Goal: Transaction & Acquisition: Purchase product/service

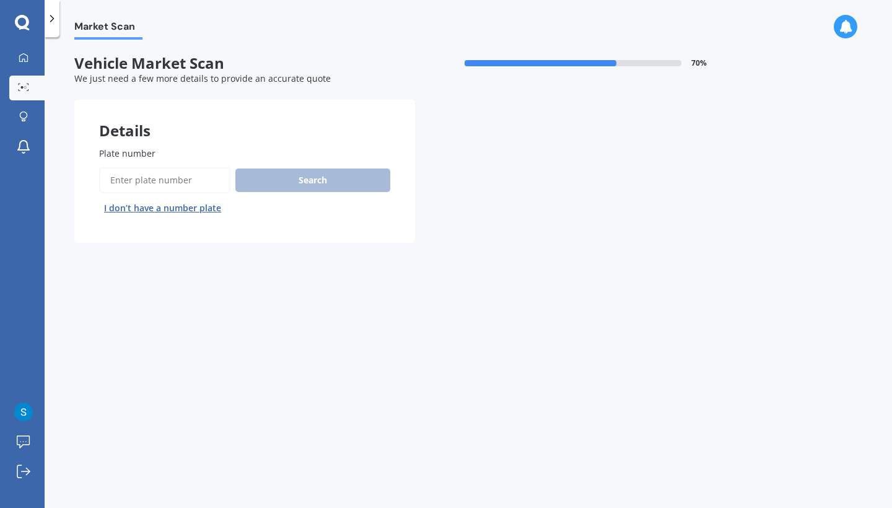
click at [174, 208] on button "I don’t have a number plate" at bounding box center [162, 208] width 127 height 20
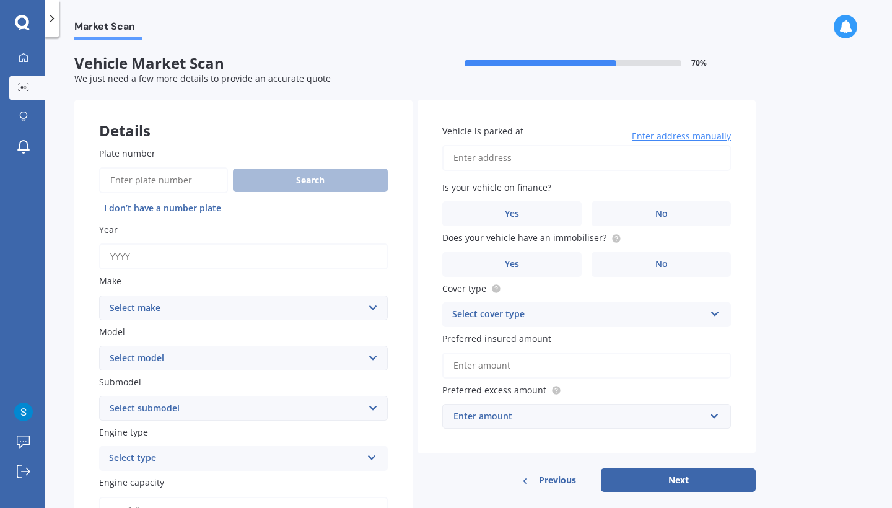
click at [180, 265] on input "Year" at bounding box center [243, 257] width 289 height 26
type input "2020"
select select "TOYOTA"
select select "C-HR"
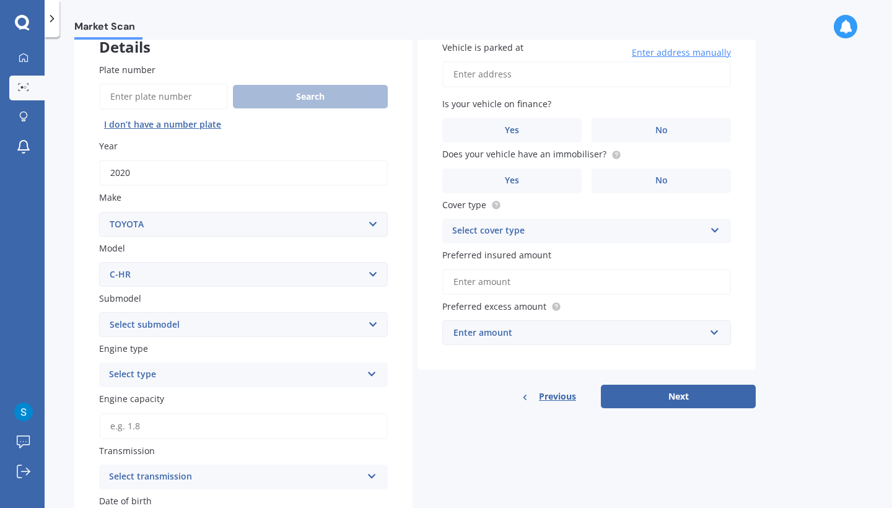
scroll to position [83, 0]
select select "HYBRID"
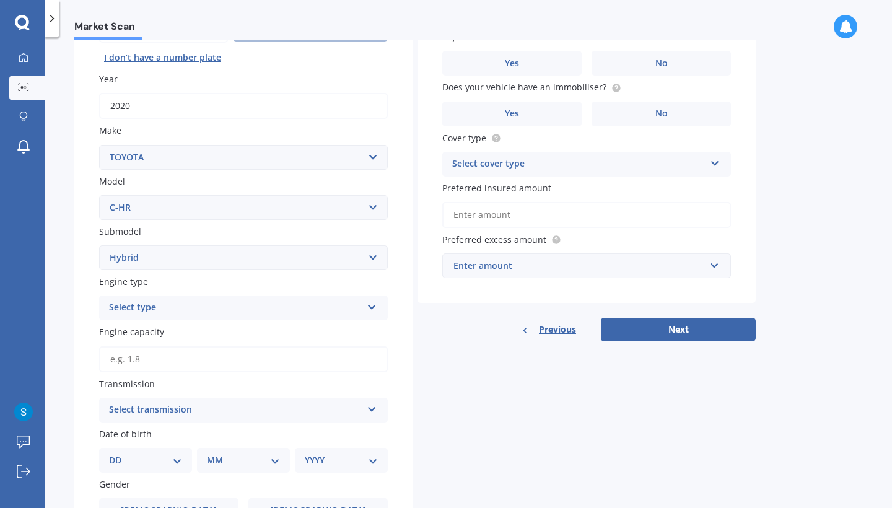
scroll to position [157, 0]
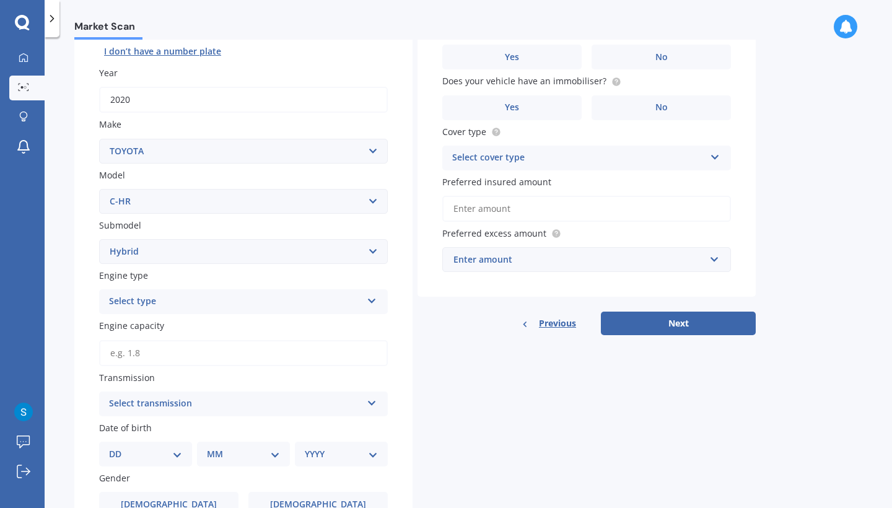
click at [375, 296] on icon at bounding box center [372, 298] width 11 height 9
click at [347, 315] on div "Petrol" at bounding box center [244, 326] width 288 height 22
click at [376, 349] on input "Engine capacity" at bounding box center [243, 353] width 289 height 26
type input "1.8"
click at [367, 399] on icon at bounding box center [372, 401] width 11 height 9
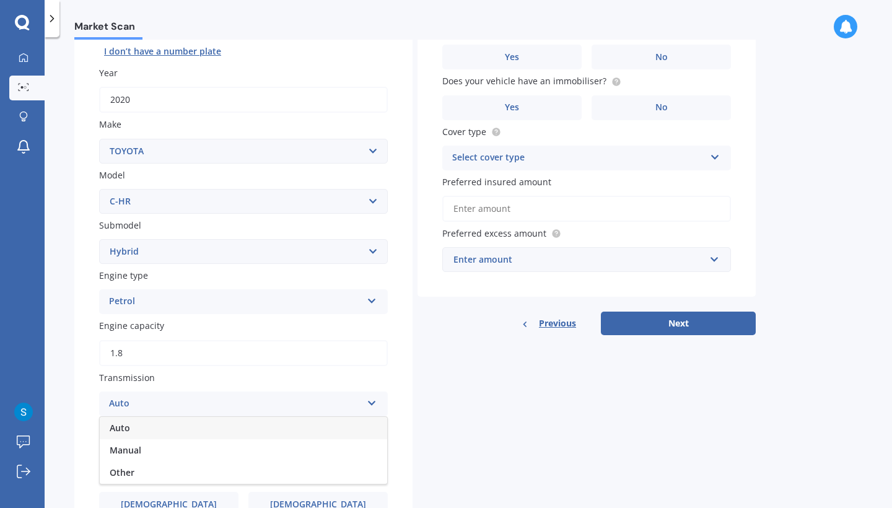
click at [325, 428] on div "Auto" at bounding box center [244, 428] width 288 height 22
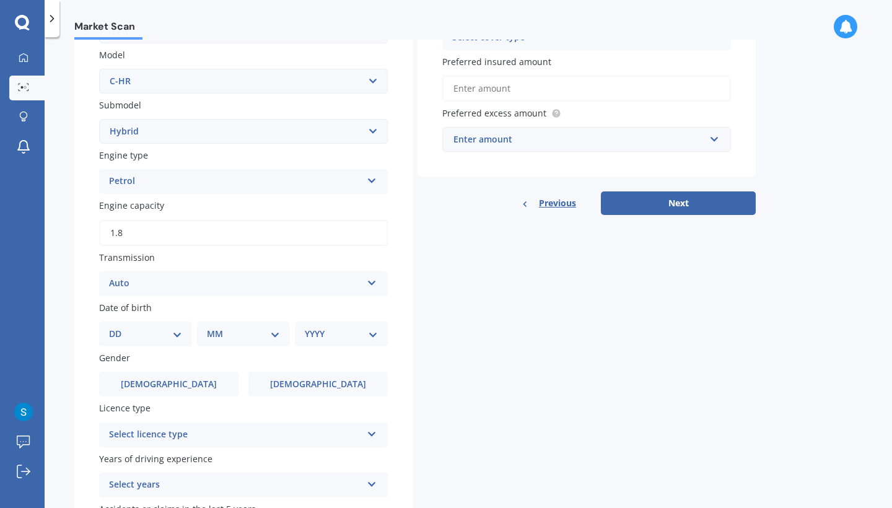
scroll to position [329, 0]
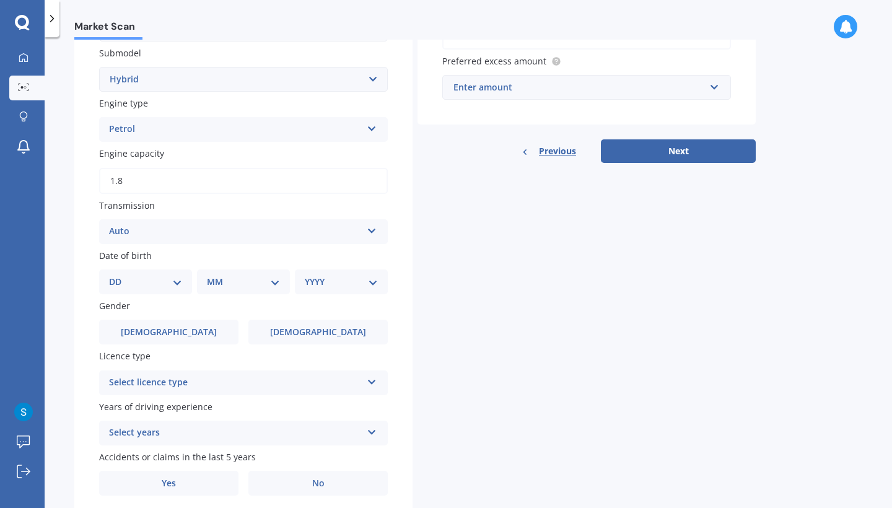
select select "01"
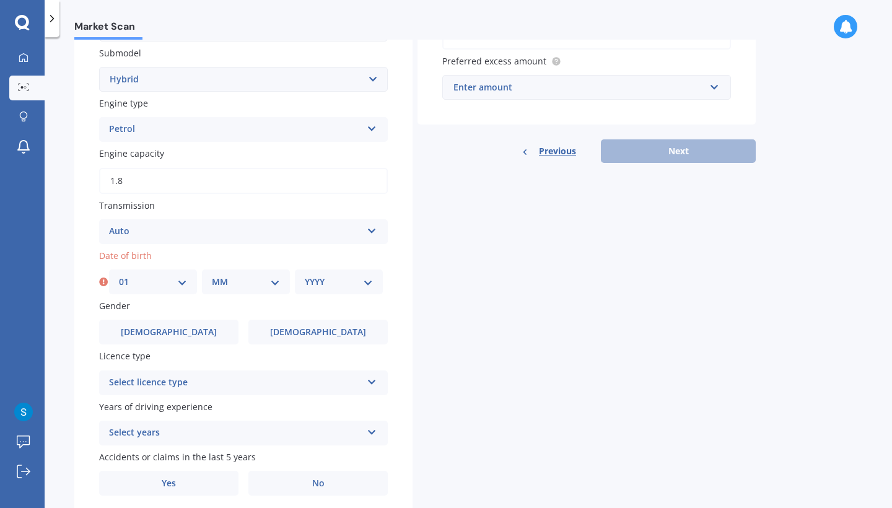
select select "09"
select select "1975"
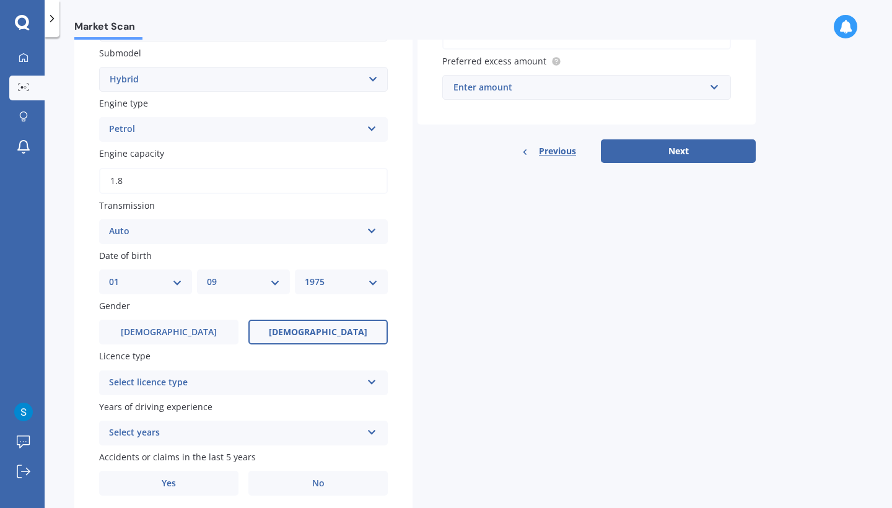
click at [310, 328] on span "[DEMOGRAPHIC_DATA]" at bounding box center [318, 332] width 99 height 11
click at [0, 0] on input "[DEMOGRAPHIC_DATA]" at bounding box center [0, 0] width 0 height 0
click at [372, 381] on icon at bounding box center [372, 380] width 11 height 9
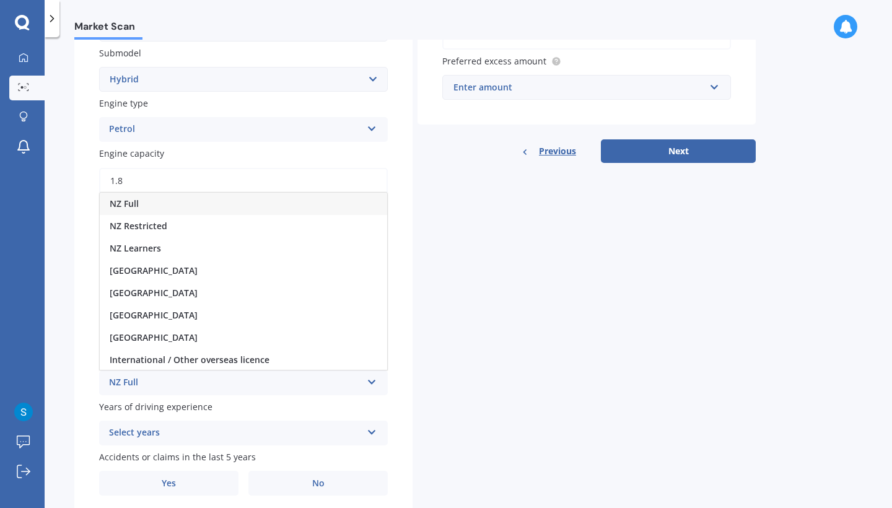
click at [306, 199] on div "NZ Full" at bounding box center [244, 204] width 288 height 22
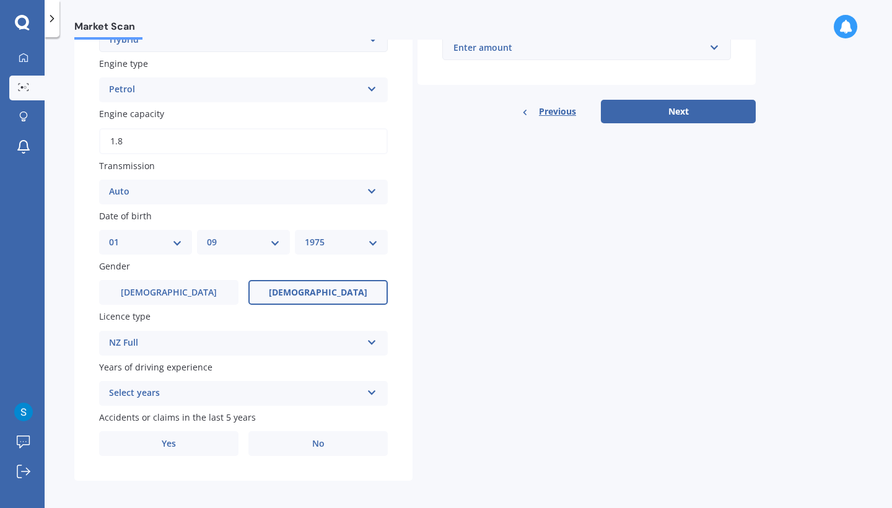
scroll to position [368, 0]
click at [379, 388] on div "Select years 5 or more years 4 years 3 years 2 years 1 year" at bounding box center [243, 394] width 289 height 25
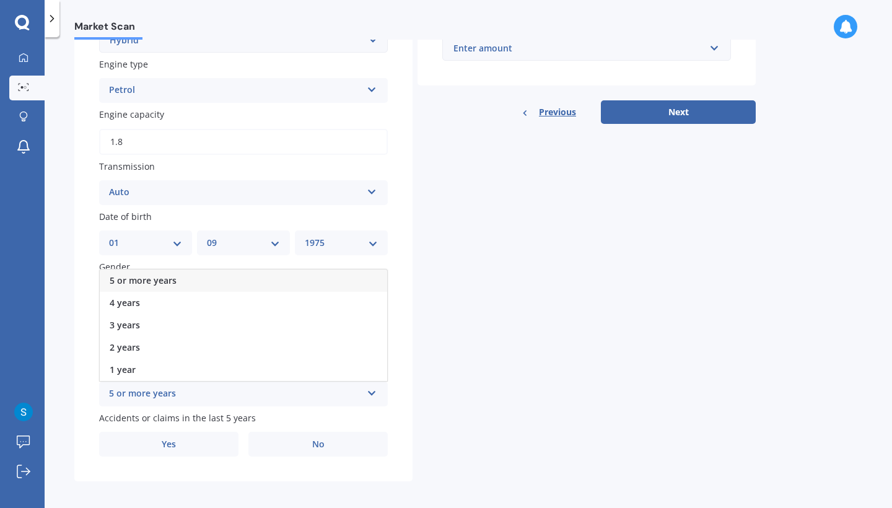
click at [335, 279] on div "5 or more years" at bounding box center [244, 281] width 288 height 22
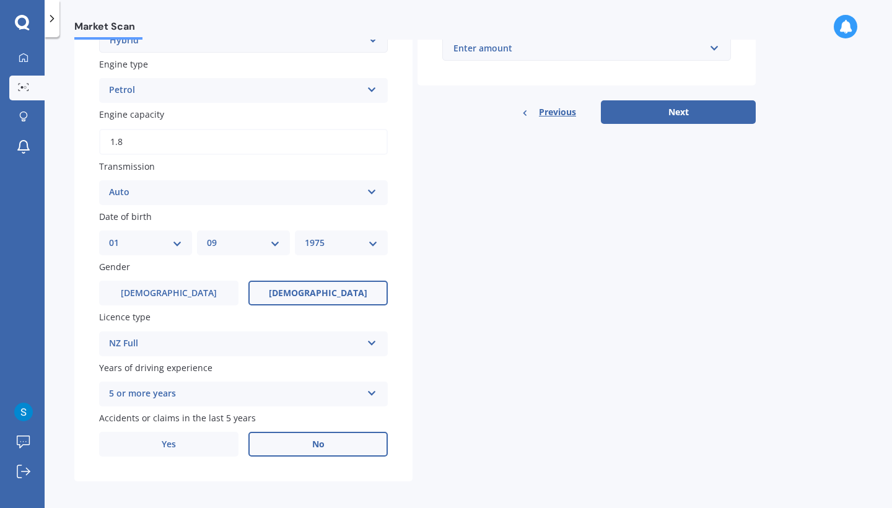
click at [327, 444] on label "No" at bounding box center [318, 444] width 139 height 25
click at [0, 0] on input "No" at bounding box center [0, 0] width 0 height 0
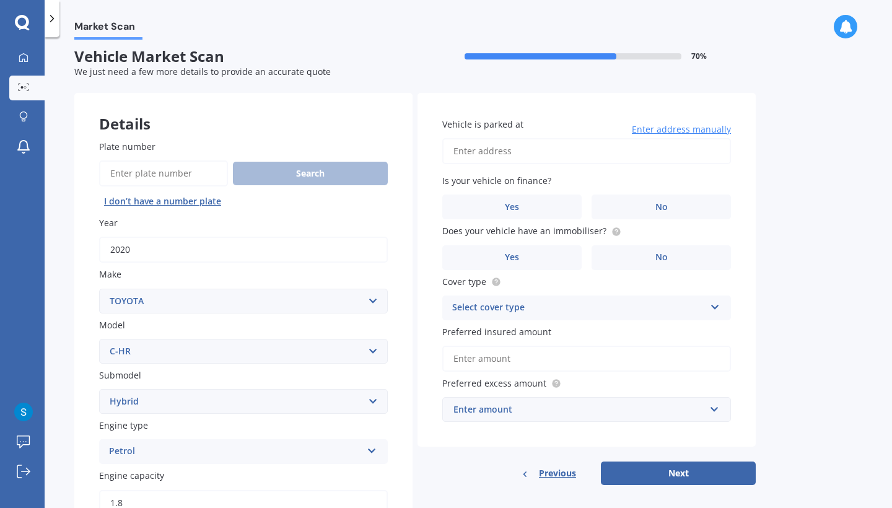
scroll to position [0, 0]
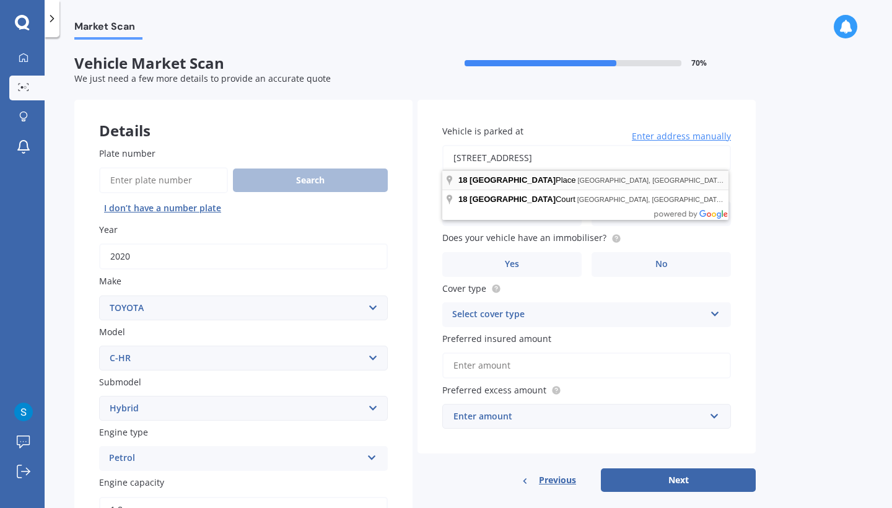
type input "[STREET_ADDRESS]"
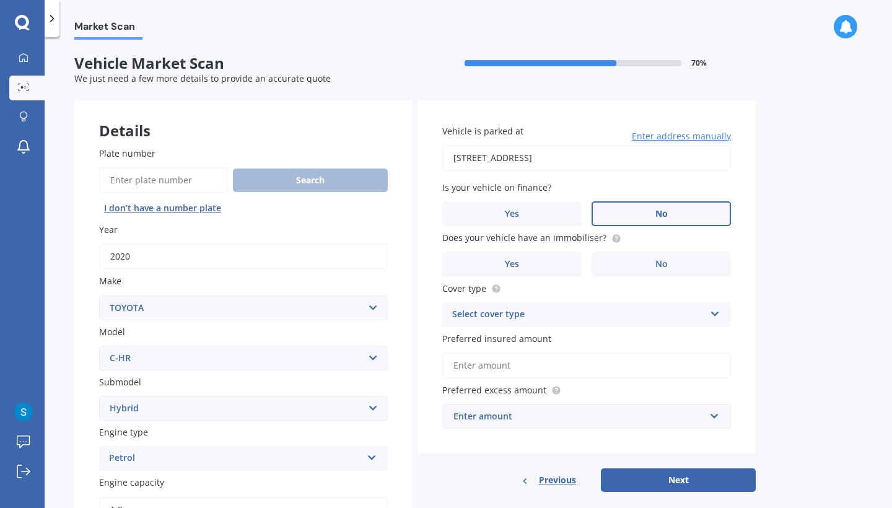
click at [630, 211] on label "No" at bounding box center [661, 213] width 139 height 25
click at [0, 0] on input "No" at bounding box center [0, 0] width 0 height 0
click at [621, 268] on label "No" at bounding box center [661, 264] width 139 height 25
click at [0, 0] on input "No" at bounding box center [0, 0] width 0 height 0
click at [719, 314] on div "Select cover type Comprehensive Third Party, Fire & Theft Third Party" at bounding box center [586, 314] width 289 height 25
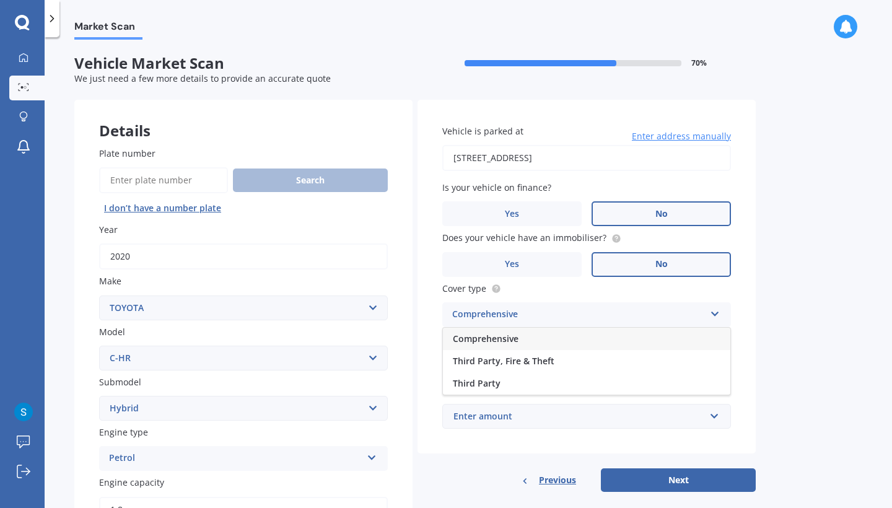
click at [690, 335] on div "Comprehensive" at bounding box center [587, 339] width 288 height 22
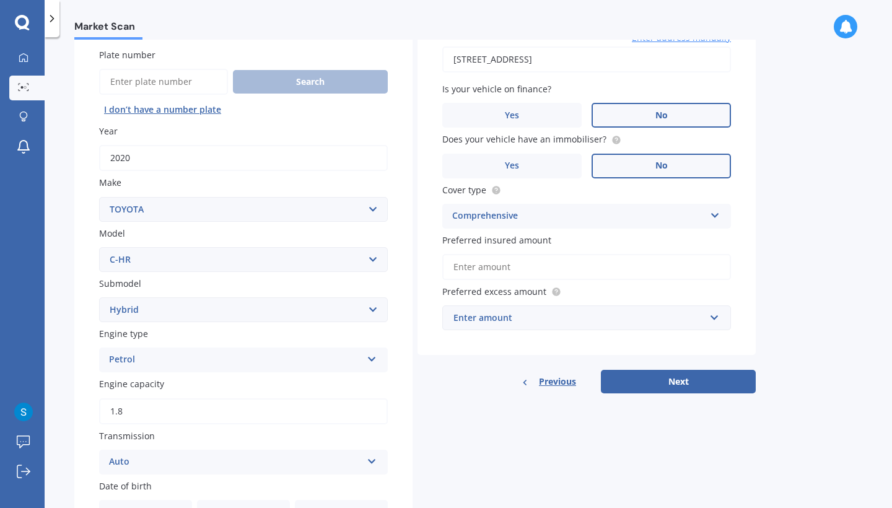
scroll to position [102, 0]
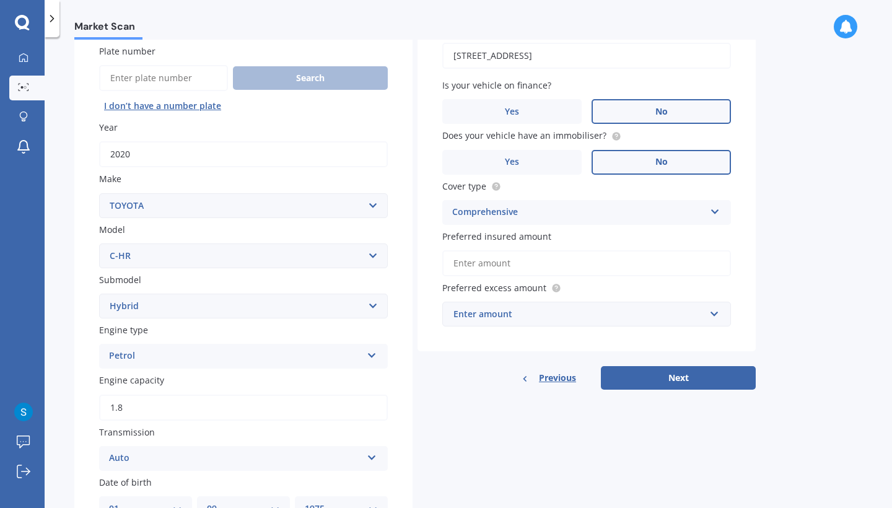
click at [701, 265] on input "Preferred insured amount" at bounding box center [586, 263] width 289 height 26
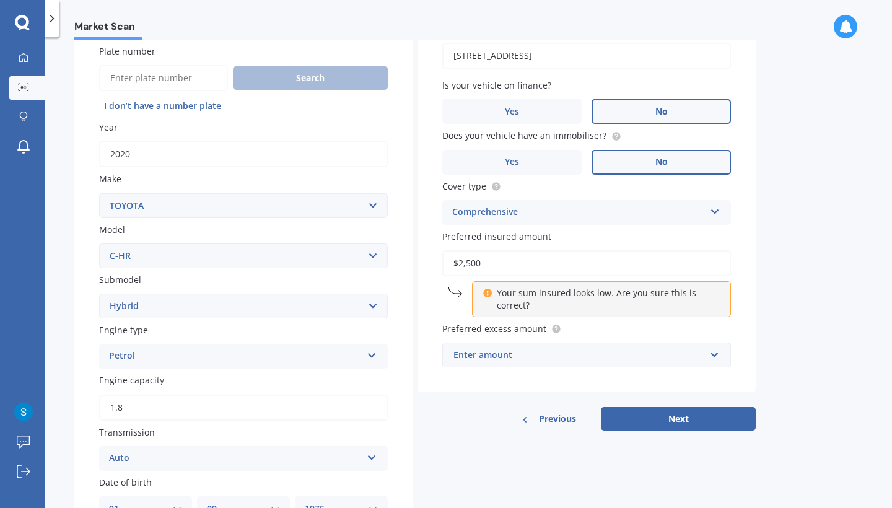
type input "$25,000"
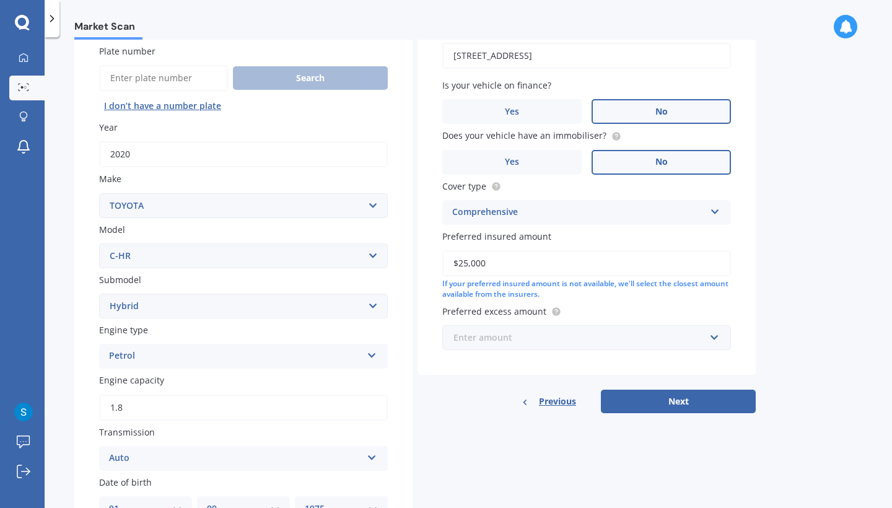
click at [715, 335] on input "text" at bounding box center [583, 338] width 278 height 24
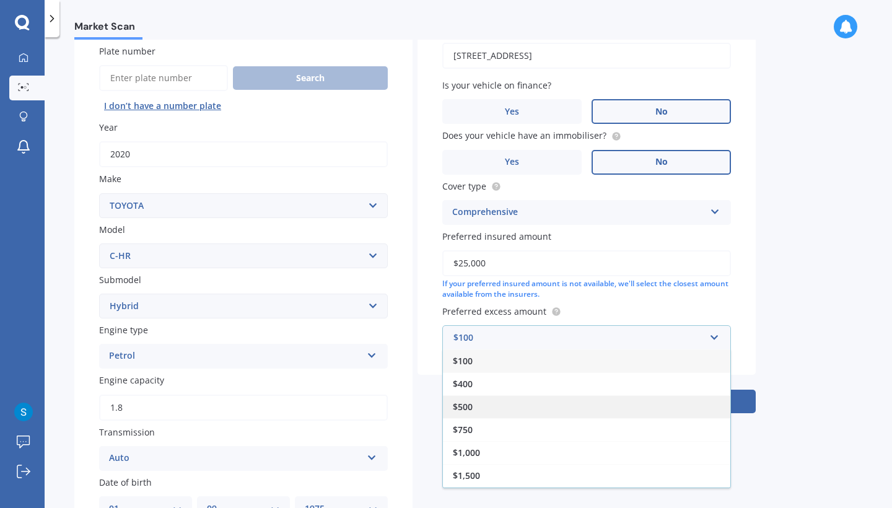
click at [629, 398] on div "$500" at bounding box center [587, 406] width 288 height 23
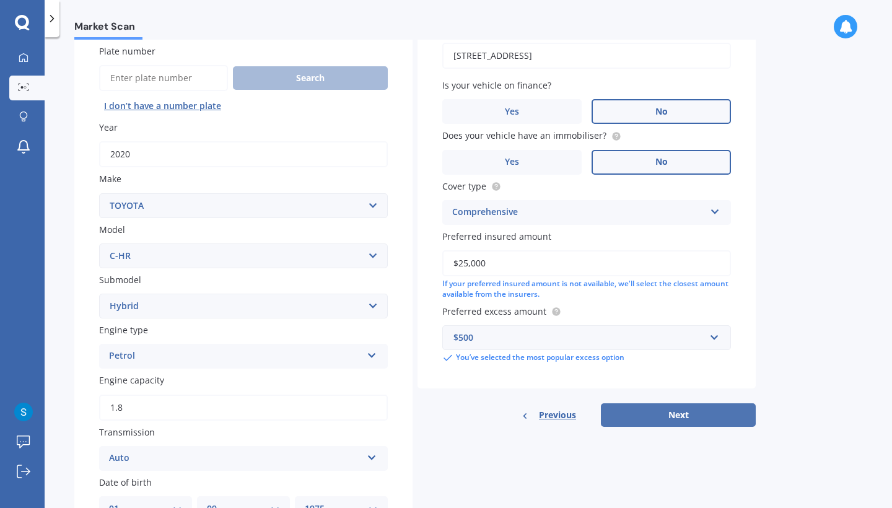
click at [664, 408] on button "Next" at bounding box center [678, 415] width 155 height 24
select select "01"
select select "09"
select select "1975"
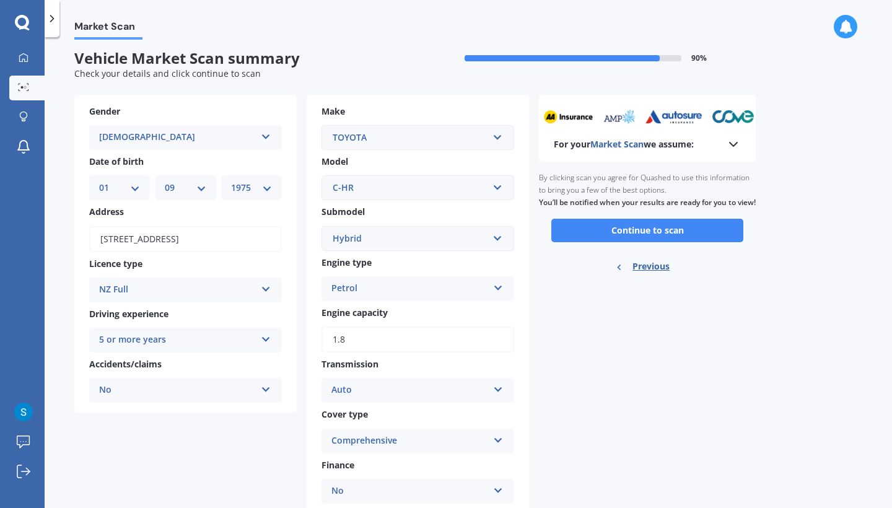
scroll to position [0, 0]
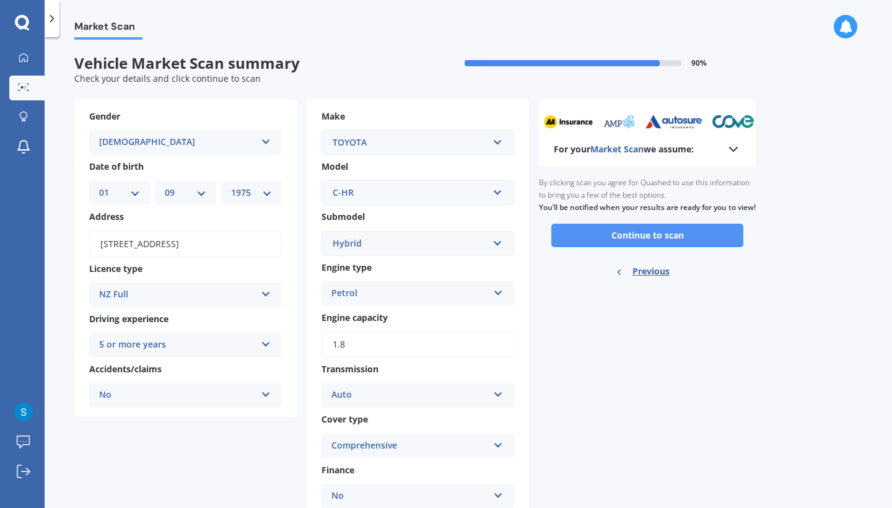
click at [686, 247] on button "Continue to scan" at bounding box center [648, 236] width 192 height 24
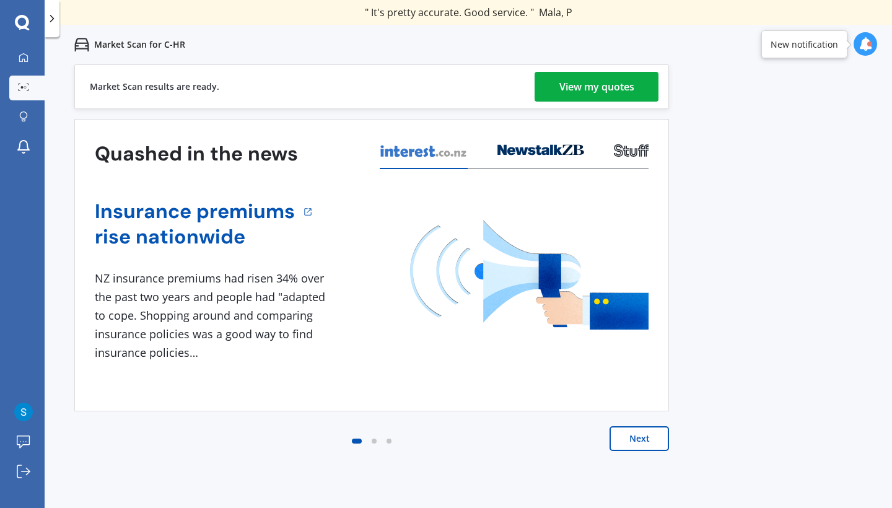
click at [589, 92] on div "View my quotes" at bounding box center [597, 87] width 75 height 30
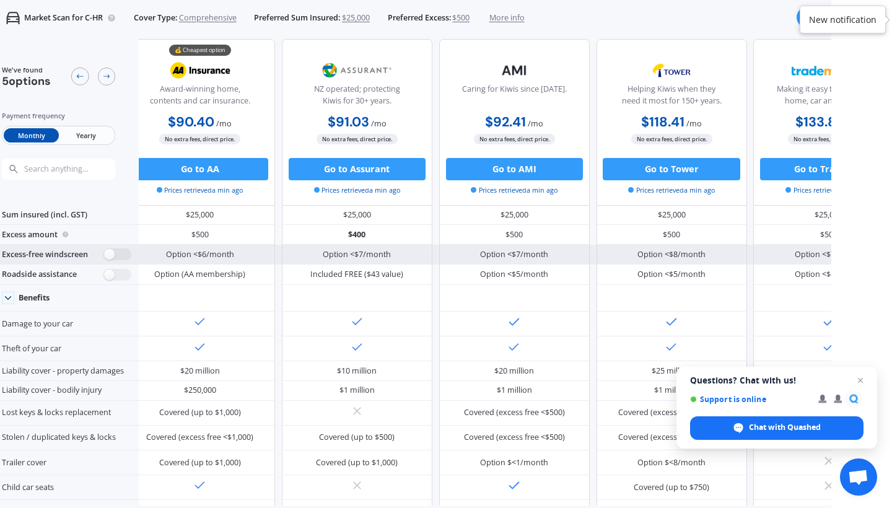
scroll to position [14, 9]
